Goal: Task Accomplishment & Management: Use online tool/utility

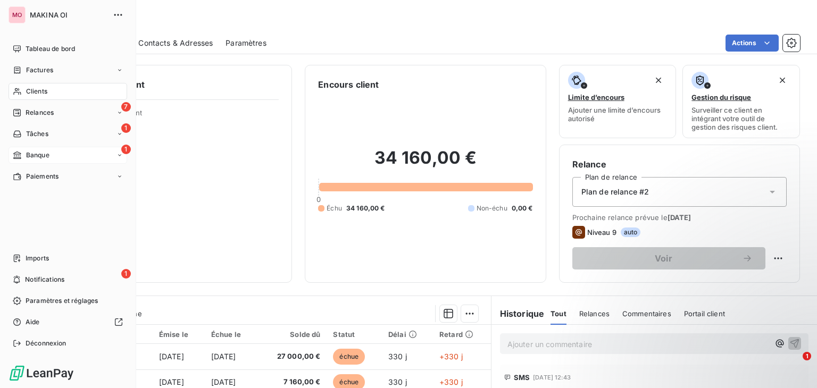
click at [28, 156] on span "Banque" at bounding box center [37, 155] width 23 height 10
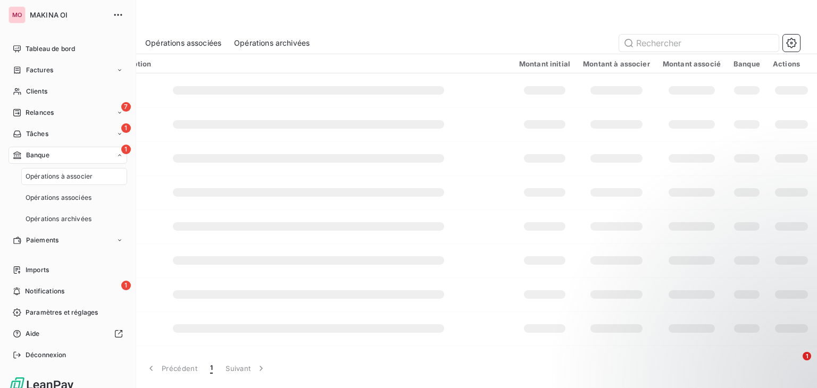
click at [68, 183] on div "Opérations à associer" at bounding box center [74, 176] width 106 height 17
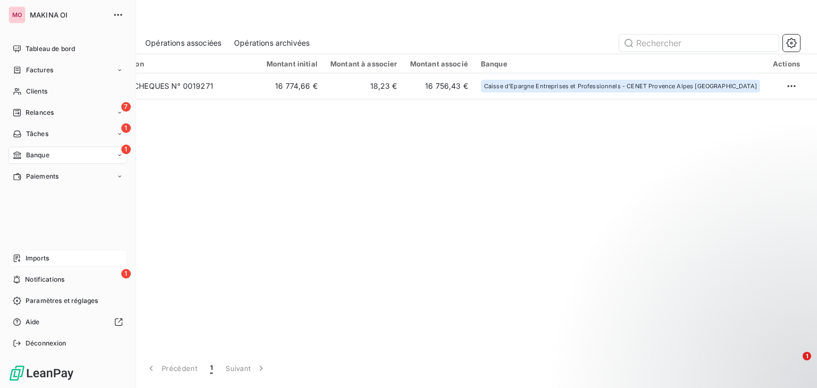
click at [56, 254] on div "Imports" at bounding box center [68, 258] width 119 height 17
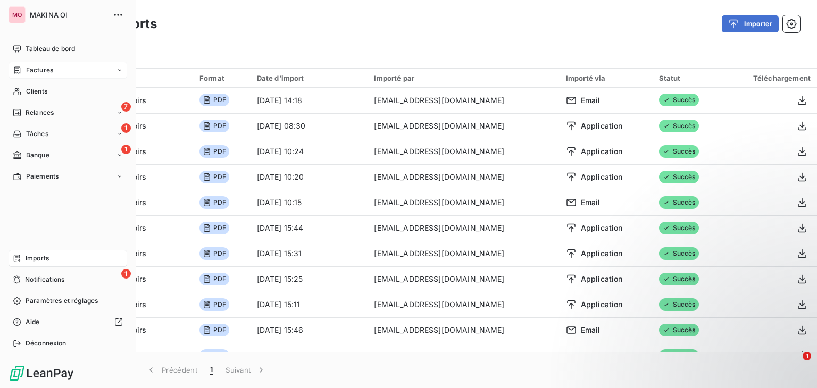
click at [54, 66] on div "Factures" at bounding box center [68, 70] width 119 height 17
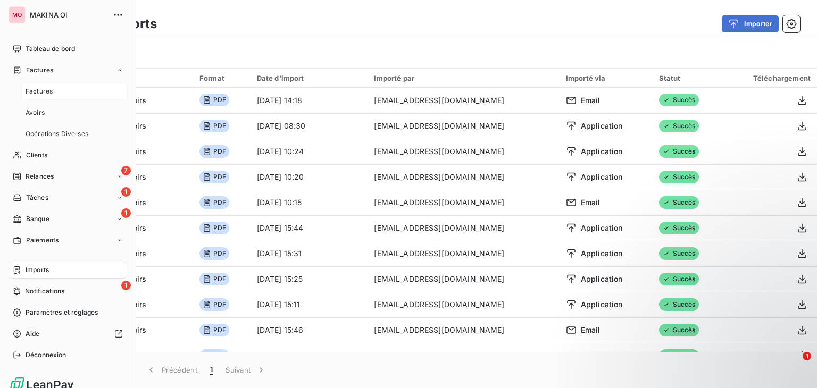
click at [57, 87] on div "Factures" at bounding box center [74, 91] width 106 height 17
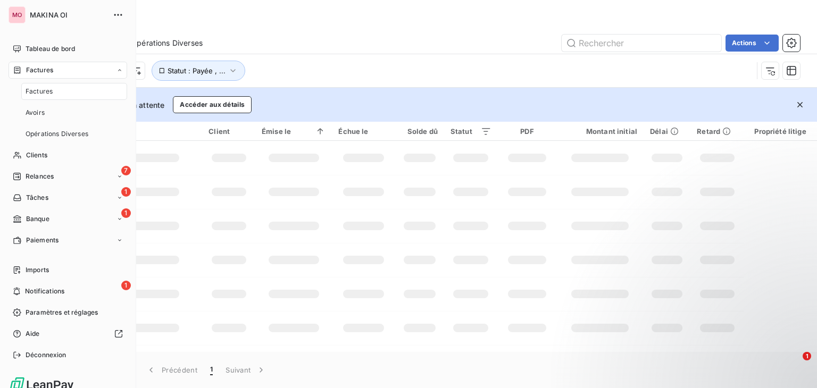
click at [58, 88] on div "Factures" at bounding box center [74, 91] width 106 height 17
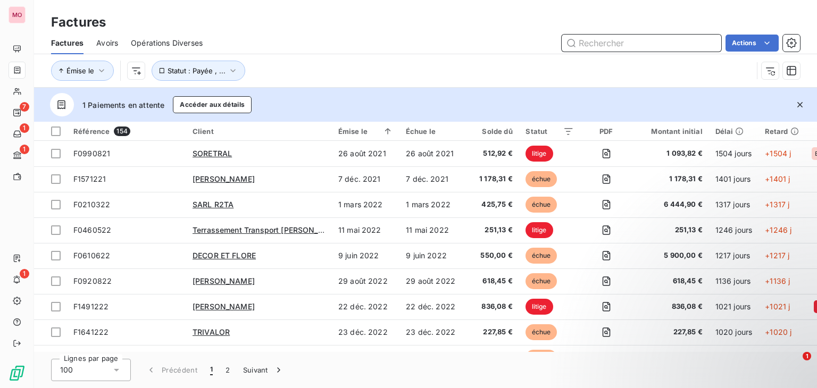
click at [620, 38] on input "text" at bounding box center [642, 43] width 160 height 17
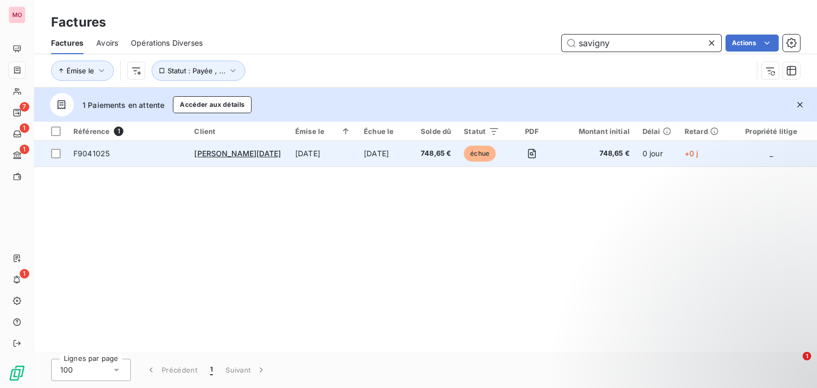
type input "savigny"
click at [342, 147] on td "[DATE]" at bounding box center [323, 154] width 69 height 26
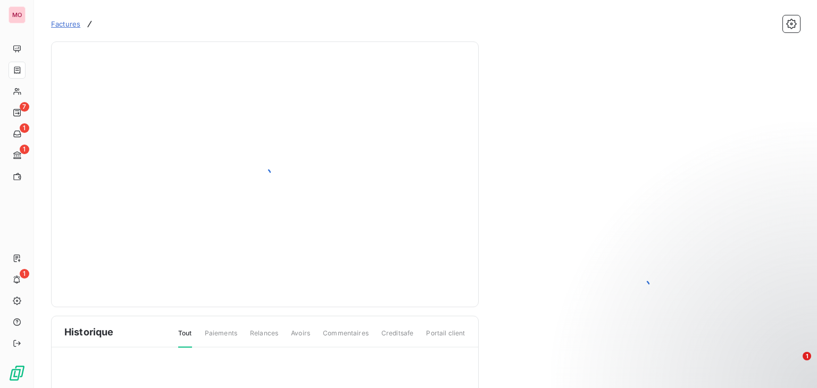
click at [153, 155] on div at bounding box center [264, 174] width 401 height 239
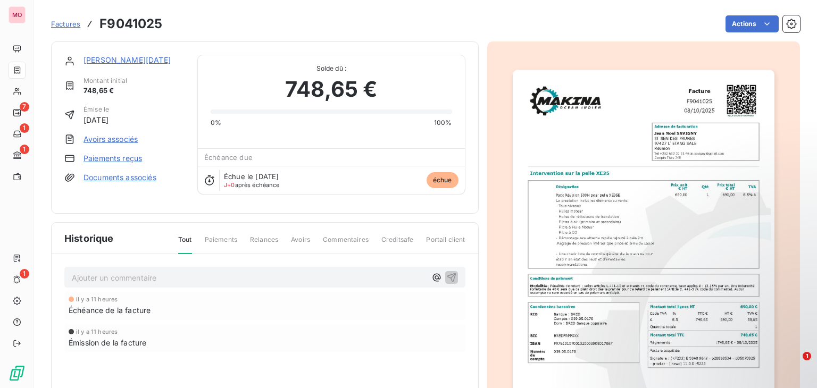
click at [91, 160] on link "Paiements reçus" at bounding box center [112, 158] width 58 height 11
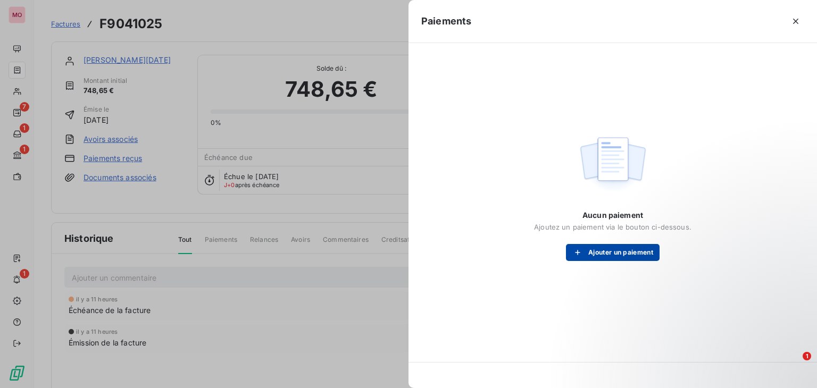
click at [591, 255] on button "Ajouter un paiement" at bounding box center [613, 252] width 94 height 17
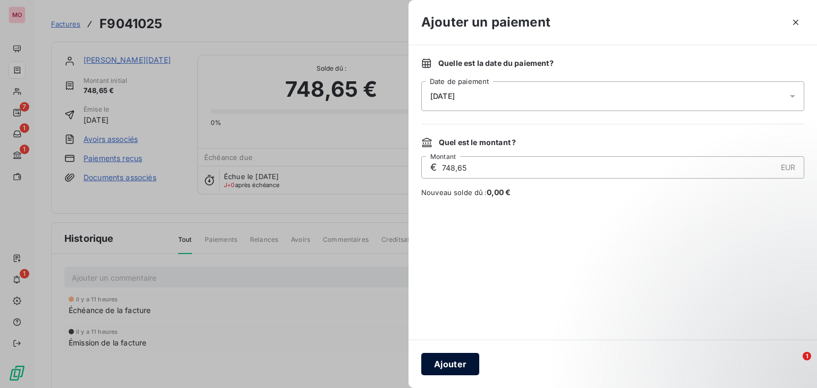
click at [440, 371] on button "Ajouter" at bounding box center [450, 364] width 58 height 22
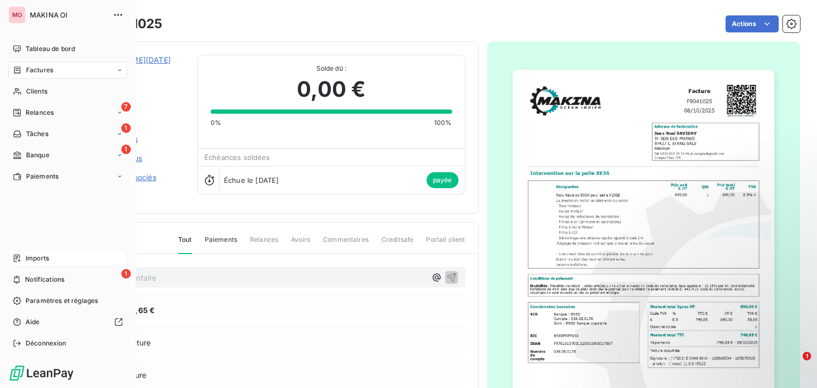
click at [49, 257] on div "Imports" at bounding box center [68, 258] width 119 height 17
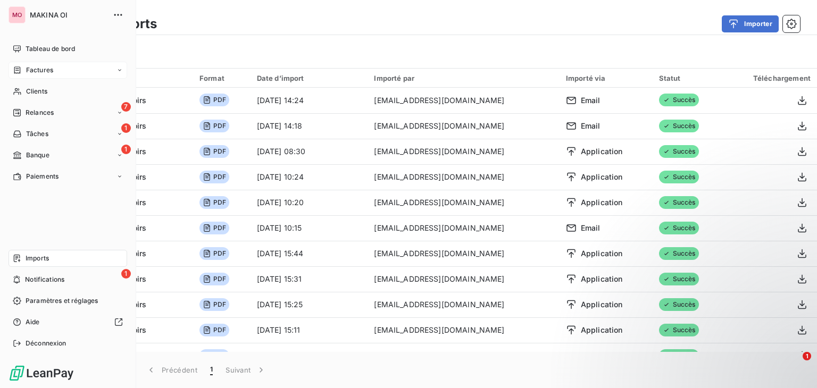
click at [51, 63] on div "Factures" at bounding box center [68, 70] width 119 height 17
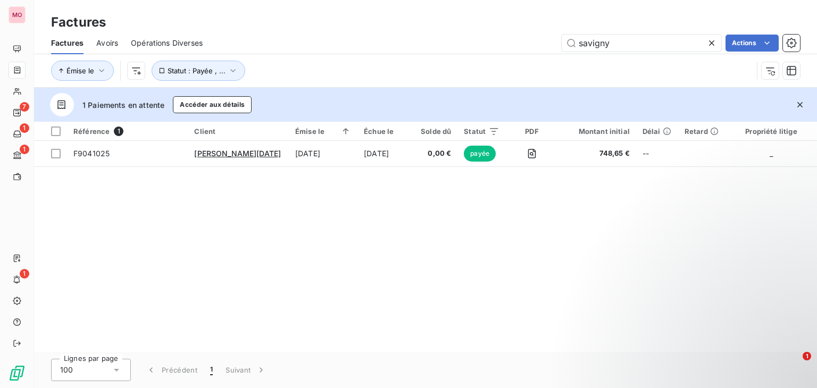
click at [708, 50] on div at bounding box center [713, 43] width 15 height 17
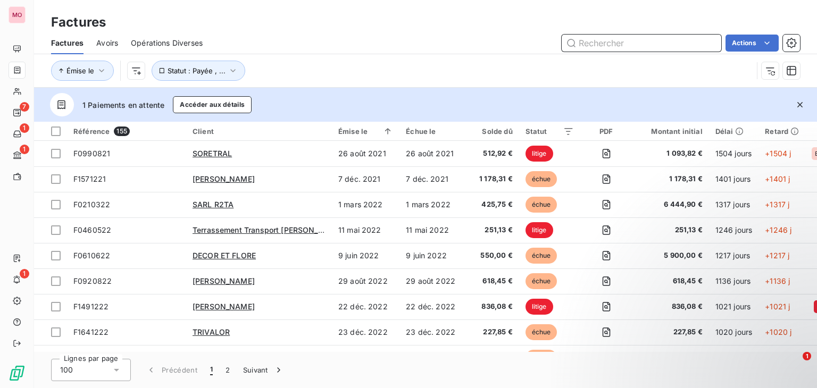
click at [683, 49] on input "text" at bounding box center [642, 43] width 160 height 17
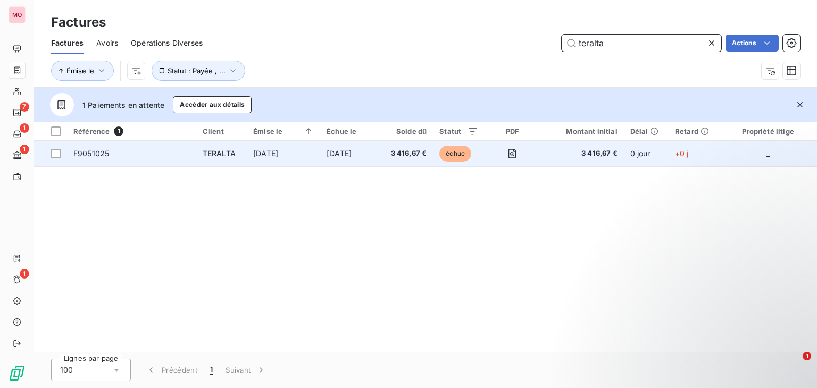
type input "teralta"
click at [316, 155] on td "[DATE]" at bounding box center [283, 154] width 73 height 26
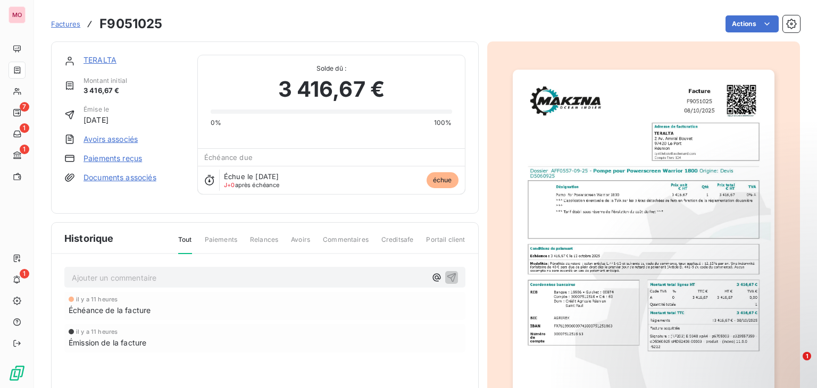
click at [130, 159] on link "Paiements reçus" at bounding box center [112, 158] width 58 height 11
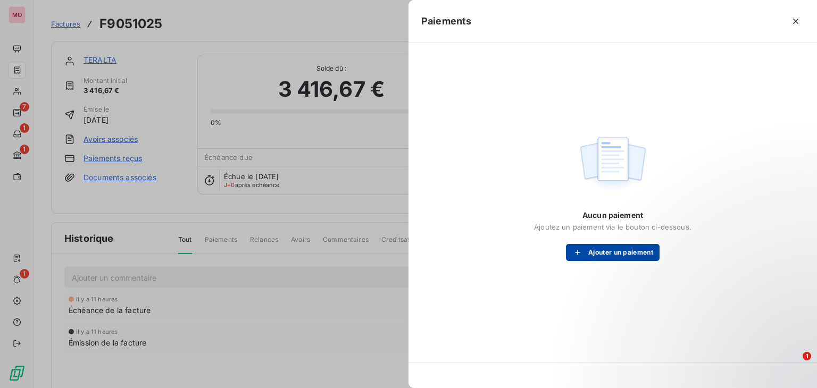
click at [584, 249] on div "button" at bounding box center [580, 252] width 16 height 11
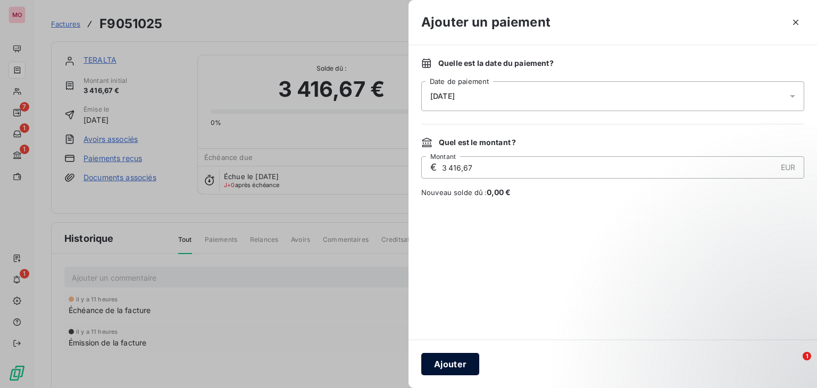
click at [451, 370] on button "Ajouter" at bounding box center [450, 364] width 58 height 22
